Goal: Task Accomplishment & Management: Complete application form

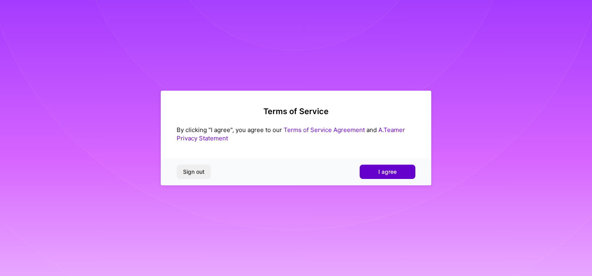
click at [383, 167] on button "I agree" at bounding box center [388, 172] width 56 height 14
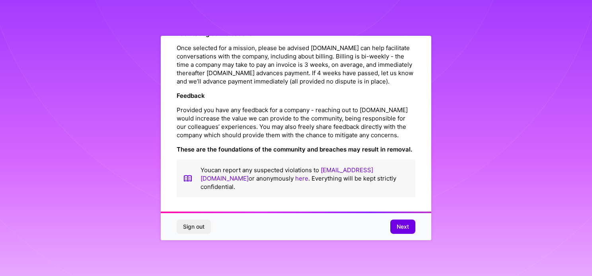
scroll to position [923, 0]
click at [403, 224] on span "Next" at bounding box center [403, 227] width 12 height 8
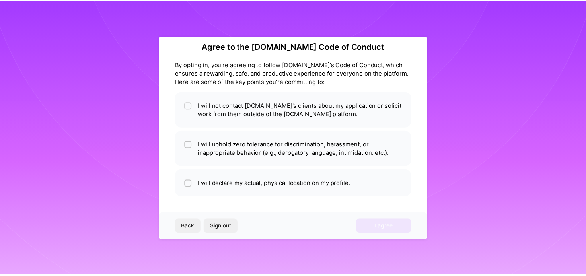
scroll to position [10, 0]
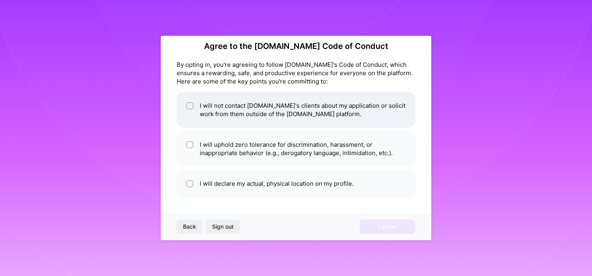
click at [191, 103] on div at bounding box center [189, 105] width 7 height 7
checkbox input "true"
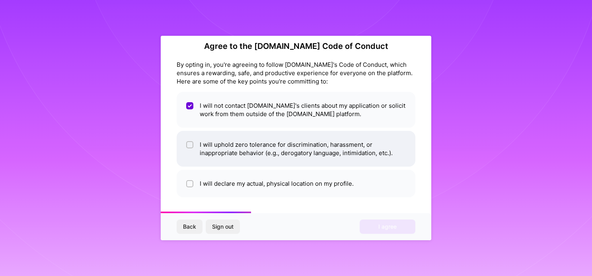
click at [188, 142] on input "checkbox" at bounding box center [191, 145] width 6 height 6
checkbox input "true"
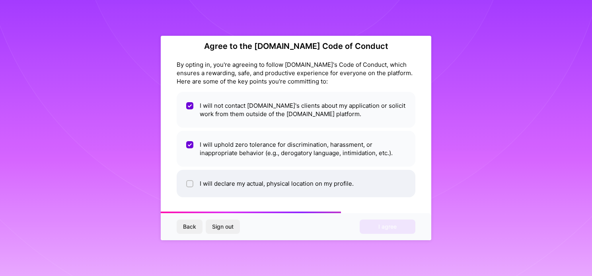
click at [190, 183] on input "checkbox" at bounding box center [191, 184] width 6 height 6
checkbox input "true"
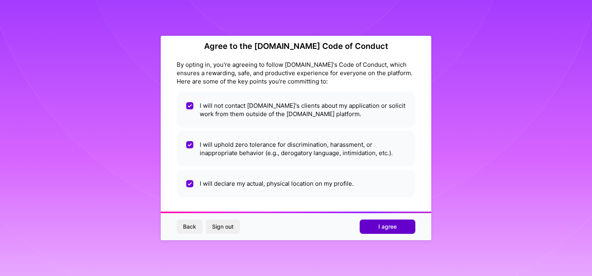
click at [379, 227] on span "I agree" at bounding box center [387, 227] width 18 height 8
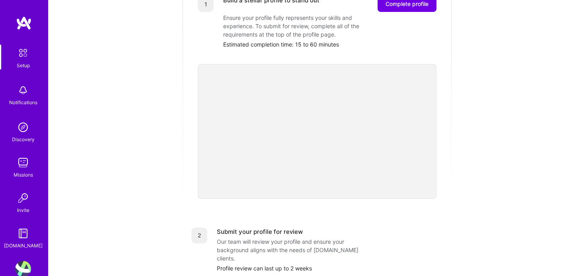
scroll to position [72, 0]
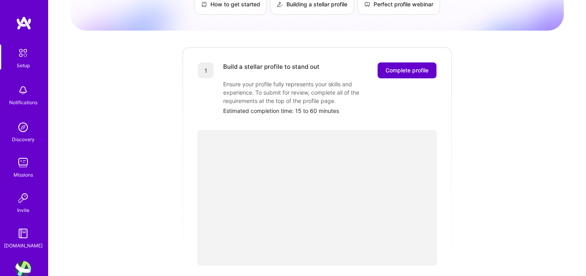
click at [408, 66] on span "Complete profile" at bounding box center [406, 70] width 43 height 8
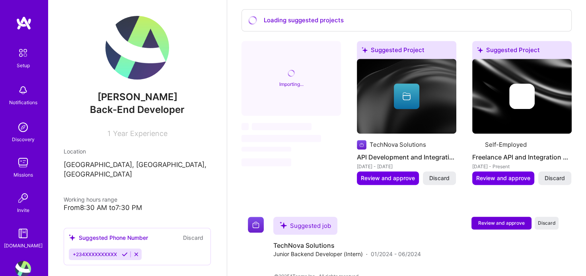
scroll to position [413, 0]
